Goal: Transaction & Acquisition: Purchase product/service

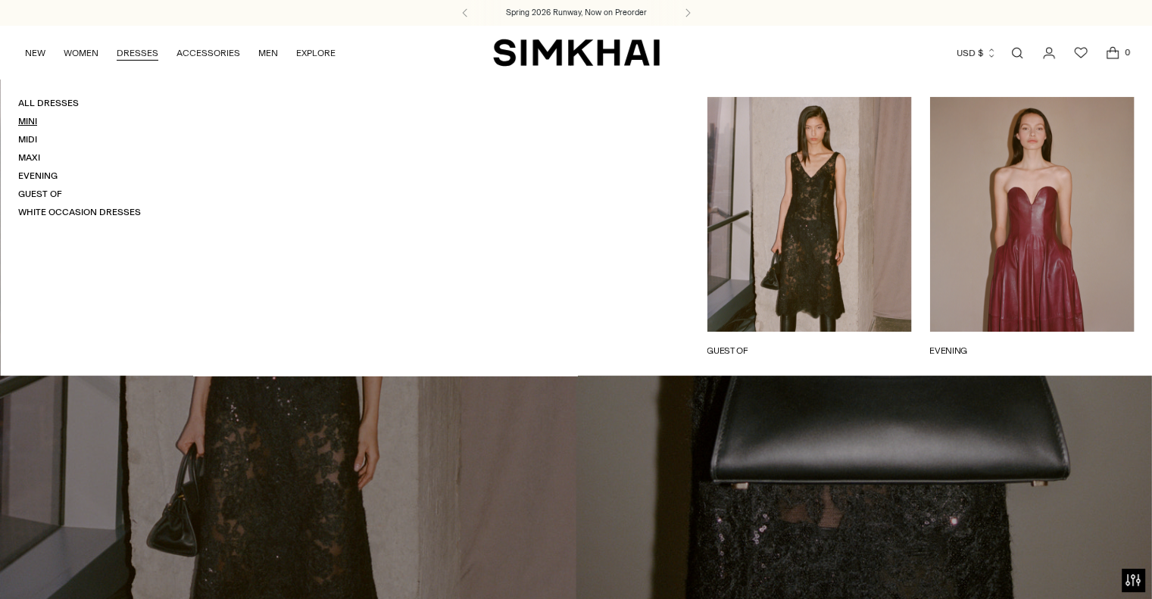
click at [22, 126] on link "Mini" at bounding box center [27, 121] width 19 height 11
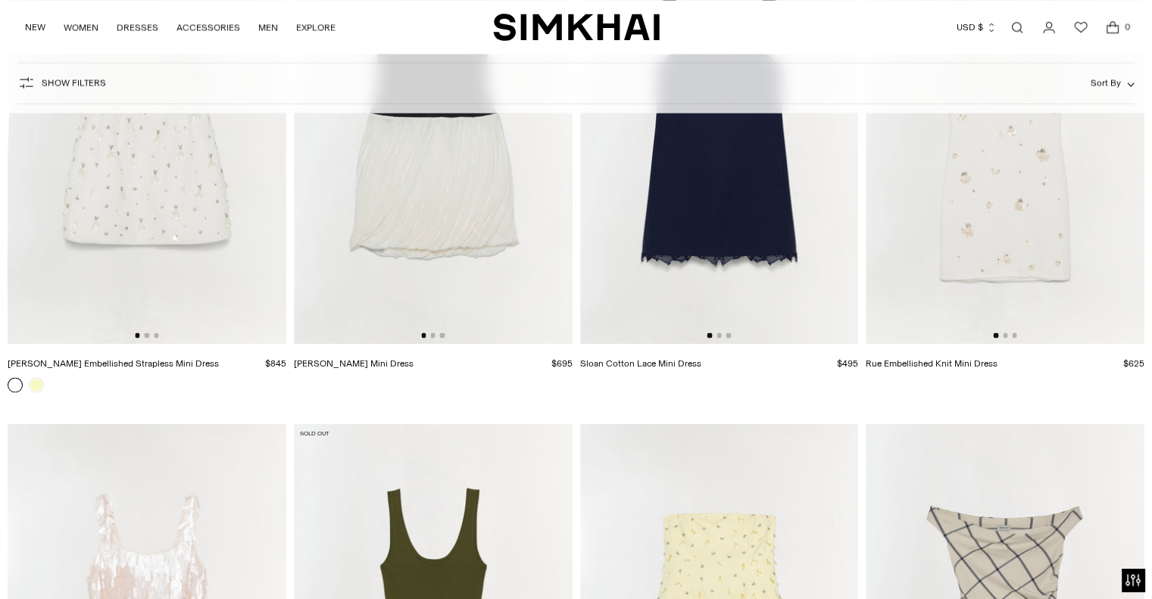
scroll to position [2542, 0]
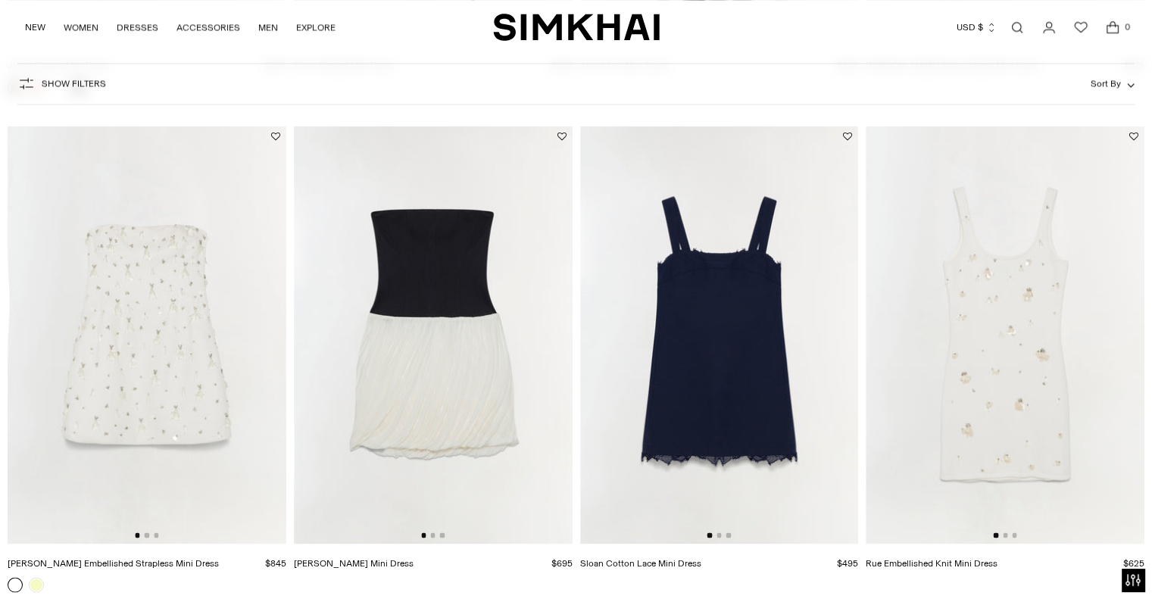
click at [1041, 402] on img at bounding box center [1005, 335] width 279 height 418
click at [110, 364] on img at bounding box center [147, 335] width 279 height 418
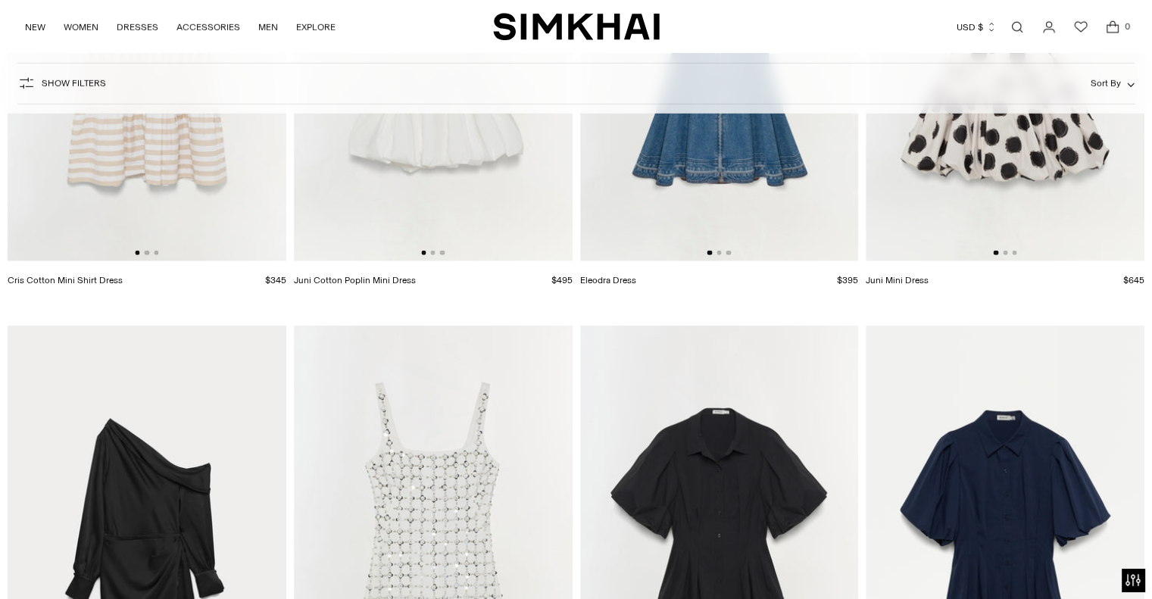
scroll to position [4495, 0]
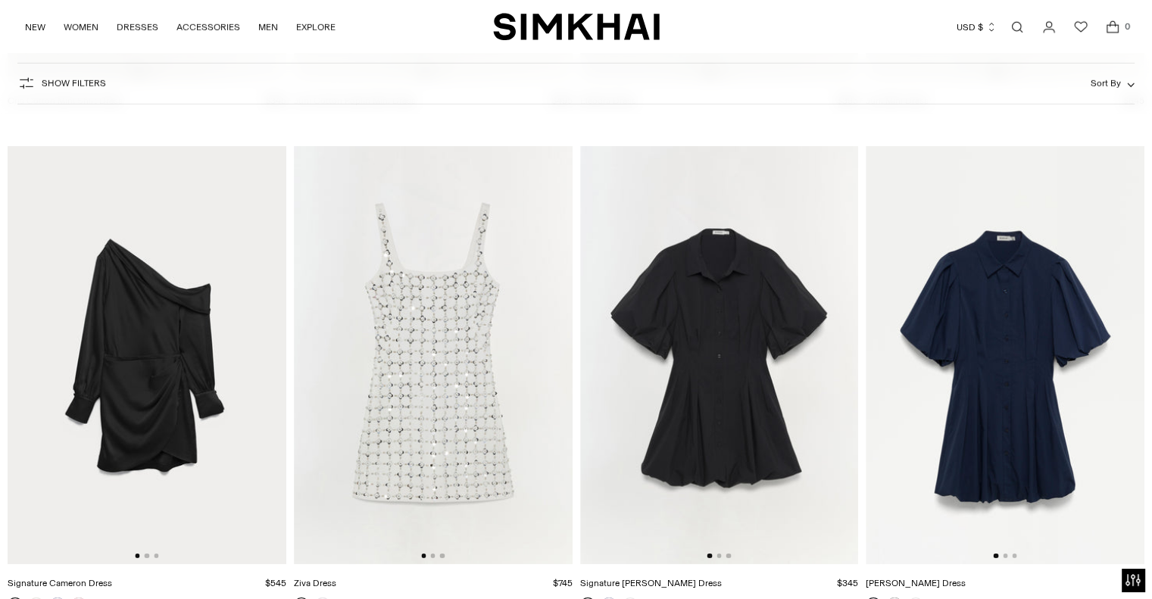
click at [448, 388] on img at bounding box center [433, 355] width 279 height 418
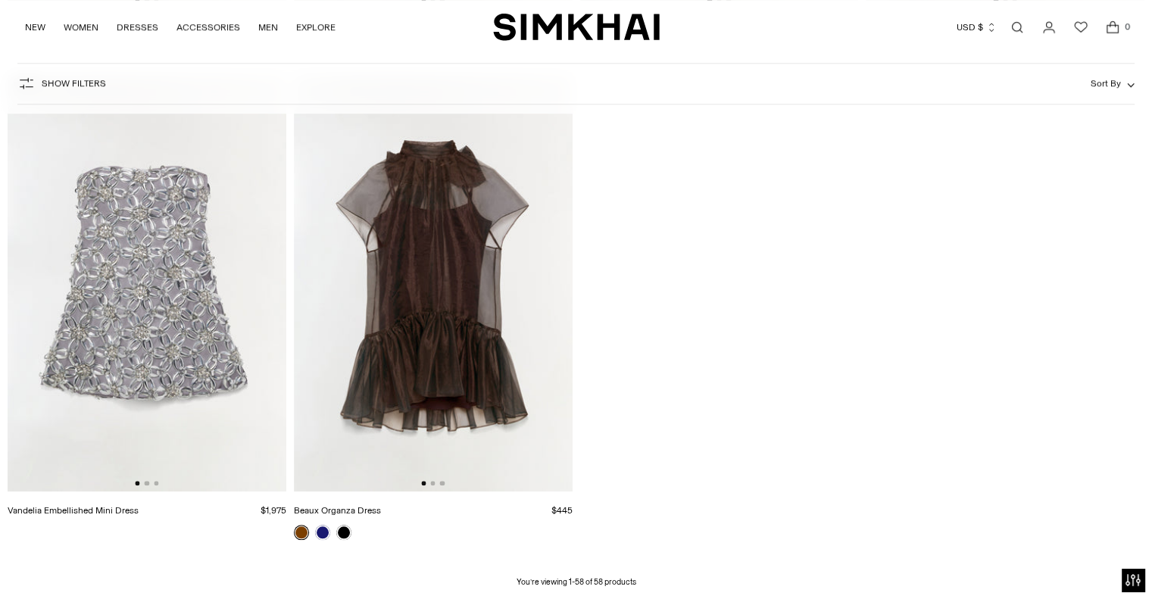
scroll to position [7114, 0]
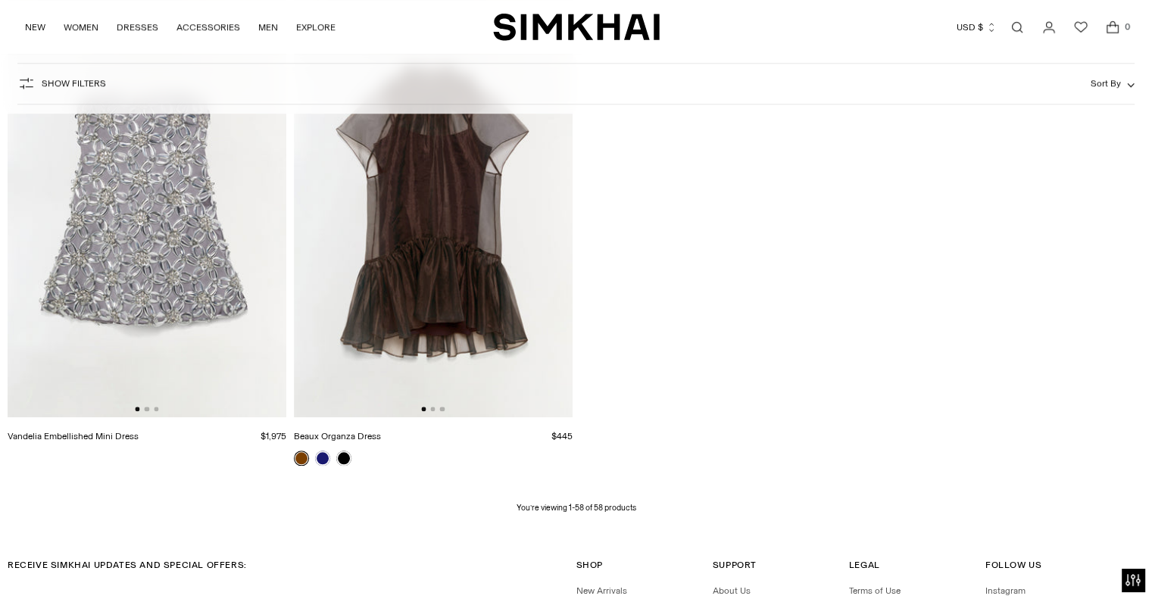
click at [209, 281] on img at bounding box center [147, 209] width 279 height 418
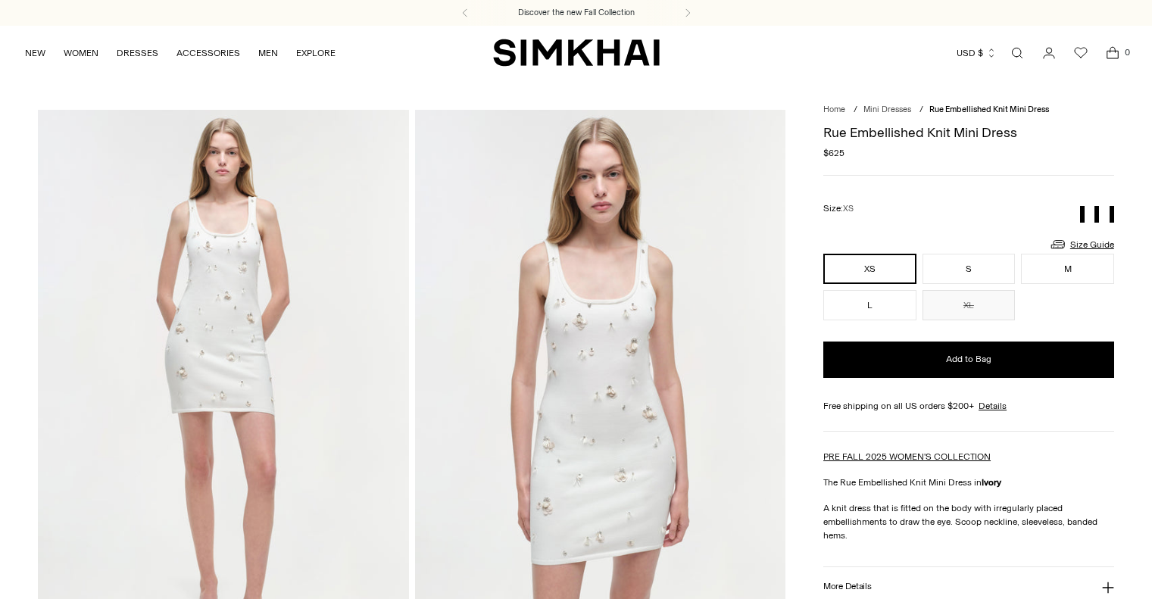
scroll to position [15, 0]
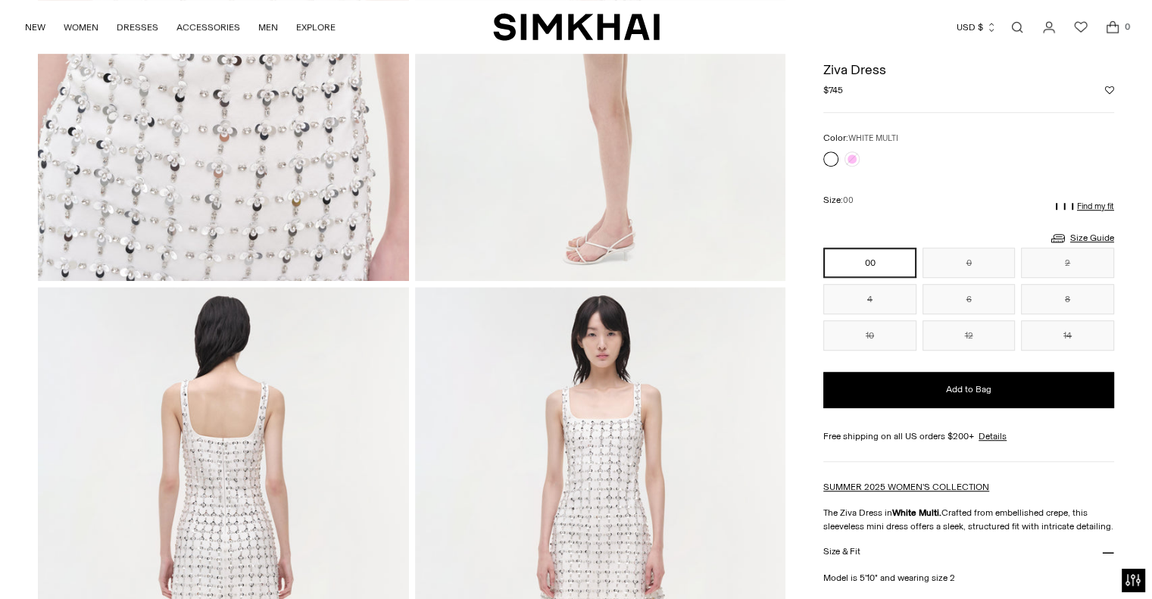
scroll to position [561, 0]
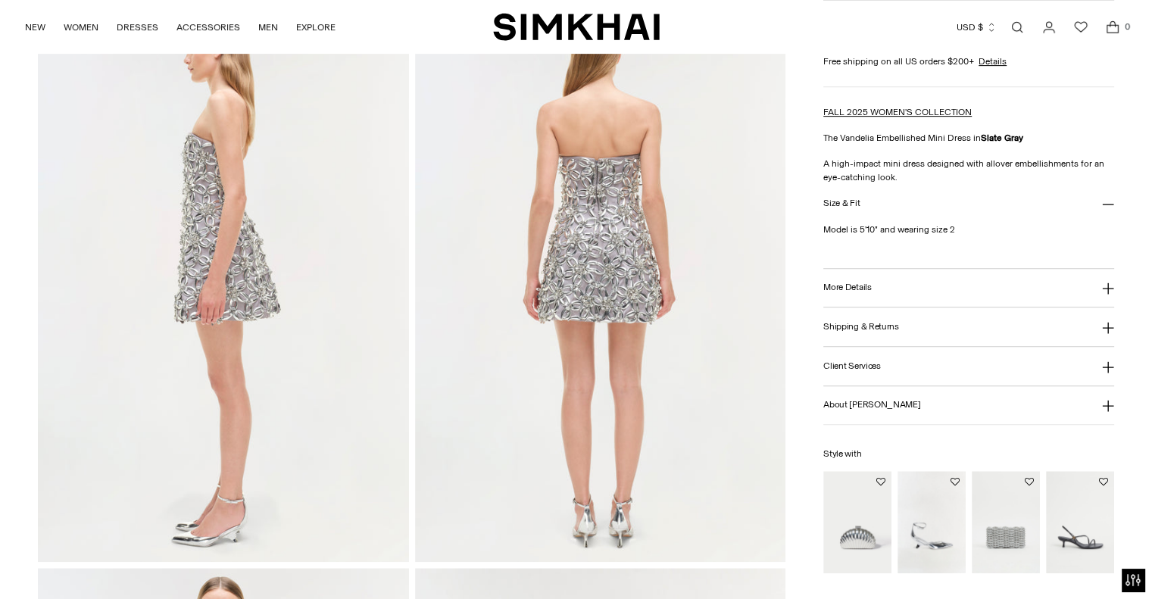
scroll to position [1205, 0]
